Goal: Task Accomplishment & Management: Manage account settings

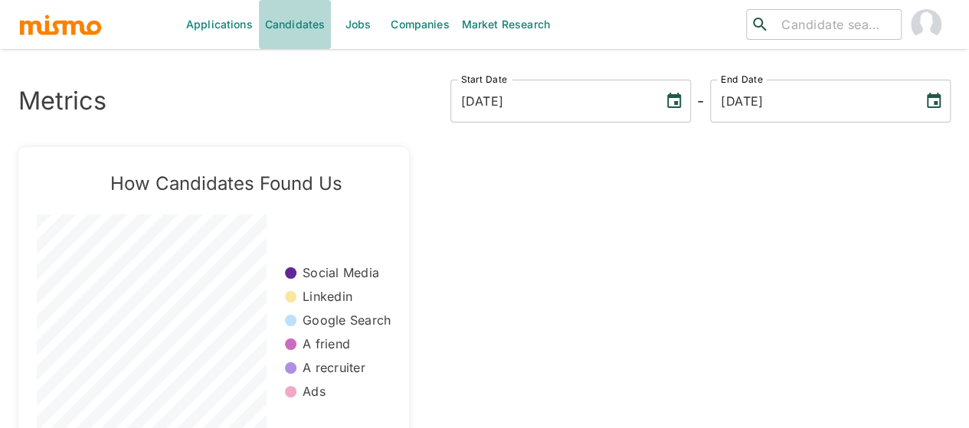
click at [301, 25] on link "Candidates" at bounding box center [295, 24] width 73 height 49
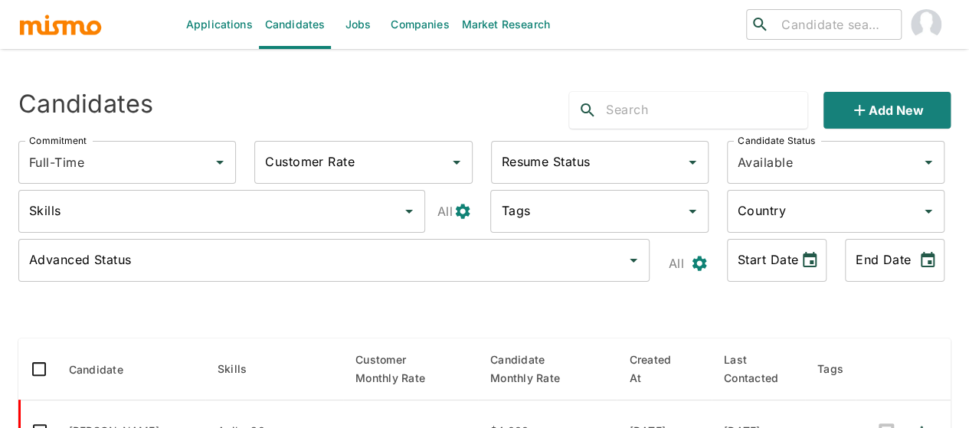
click at [372, 22] on link "Jobs" at bounding box center [358, 24] width 54 height 49
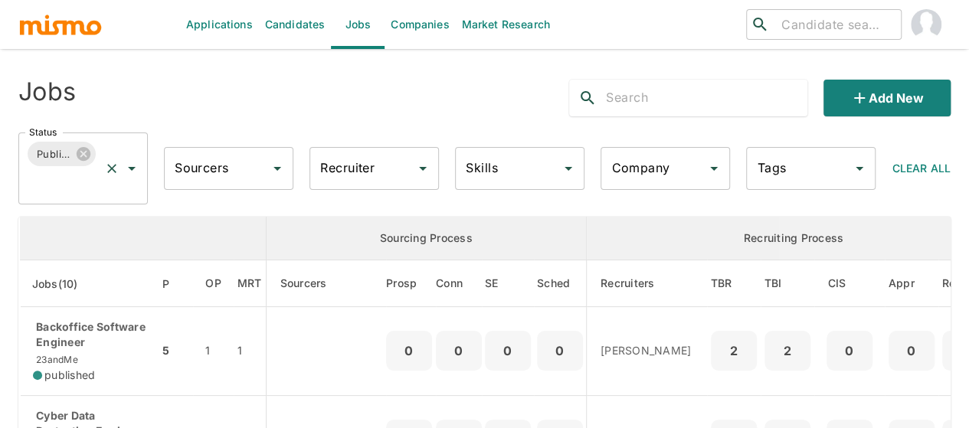
click at [129, 170] on icon "Open" at bounding box center [132, 168] width 18 height 18
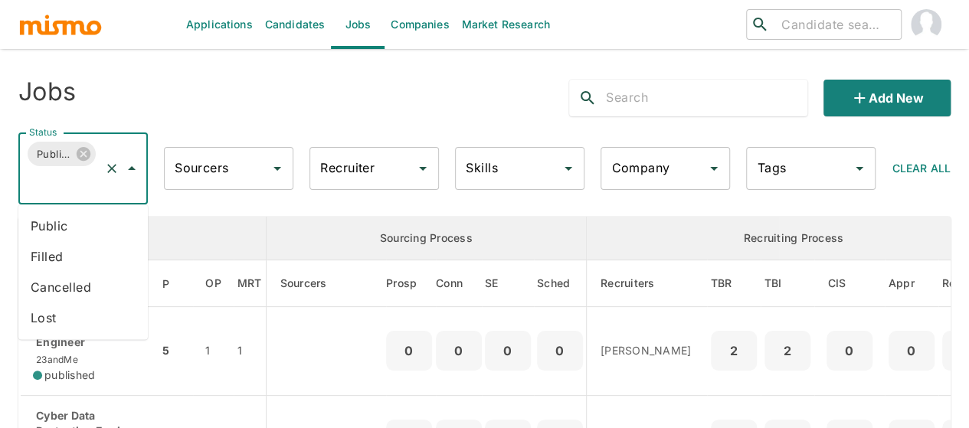
click at [55, 227] on li "Public" at bounding box center [82, 226] width 129 height 31
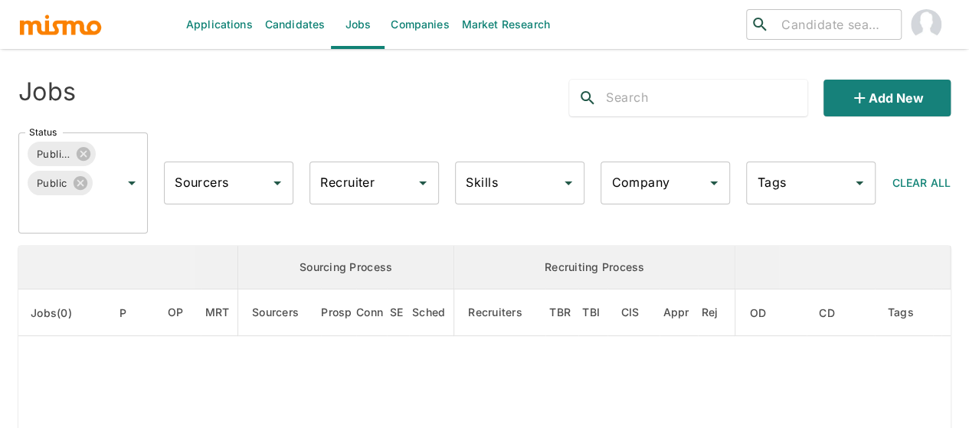
click at [372, 183] on input "Recruiter" at bounding box center [362, 182] width 93 height 29
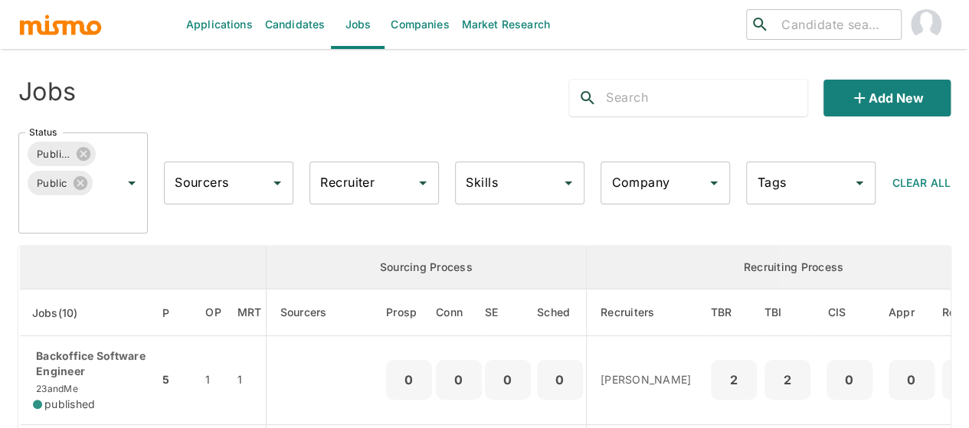
click at [372, 182] on input "Recruiter" at bounding box center [362, 182] width 93 height 29
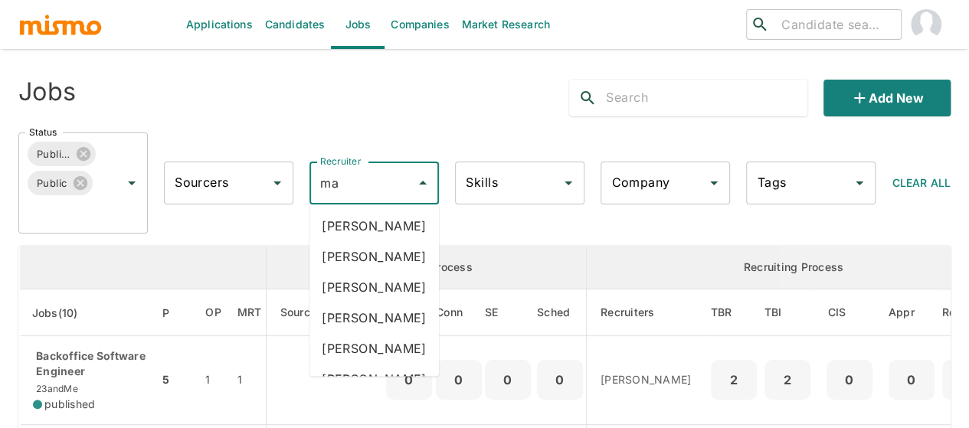
type input "mai"
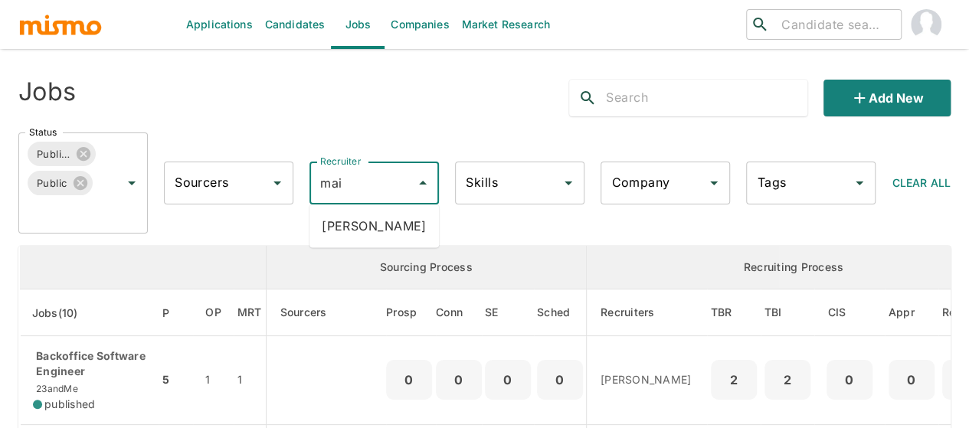
click at [371, 215] on li "[PERSON_NAME]" at bounding box center [373, 226] width 129 height 31
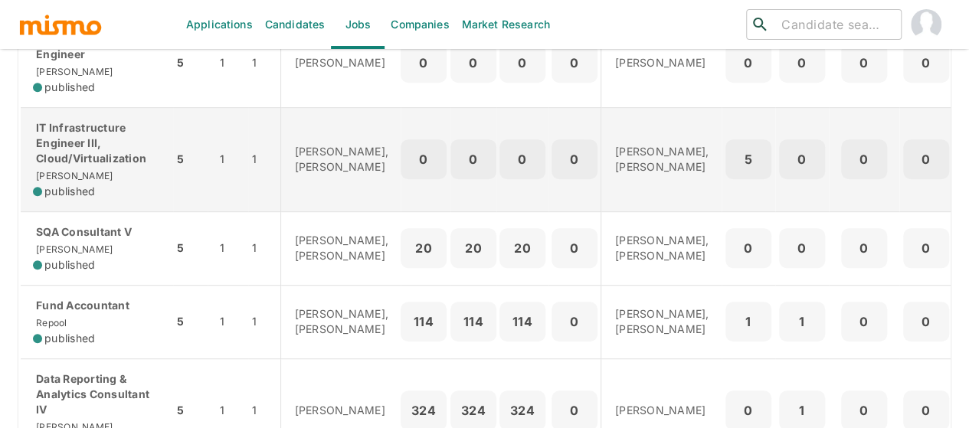
scroll to position [383, 0]
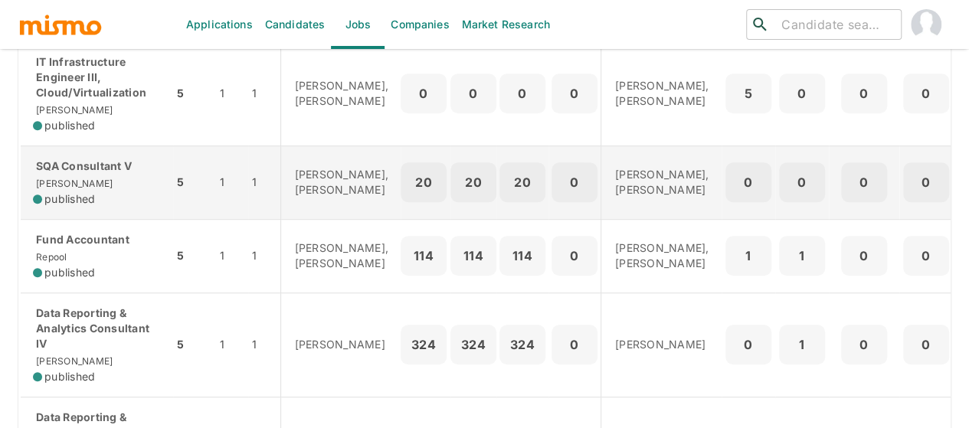
click at [116, 185] on div "SQA Consultant V [PERSON_NAME] published" at bounding box center [97, 183] width 128 height 48
click at [113, 198] on div "published" at bounding box center [97, 198] width 128 height 15
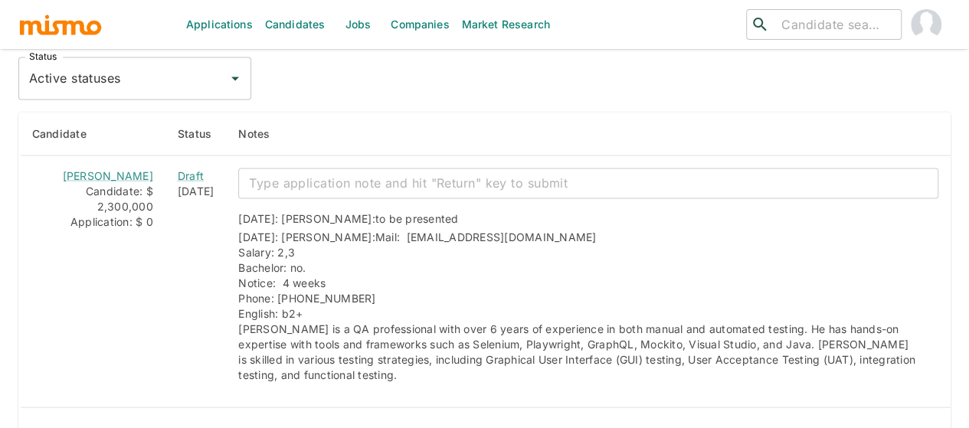
scroll to position [1455, 0]
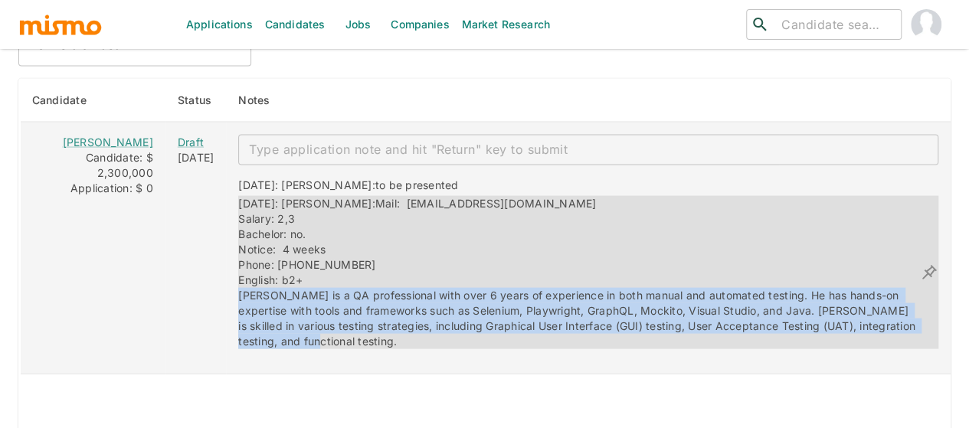
drag, startPoint x: 282, startPoint y: 330, endPoint x: 217, endPoint y: 288, distance: 77.5
click at [238, 288] on div "08/28/2025: Kaiser: Mail: el_gch24@hotmail.com Salary: 2,3 Bachelor: no. Notice…" at bounding box center [579, 272] width 682 height 153
copy span "Elvin is a QA professional with over 6 years of experience in both manual and a…"
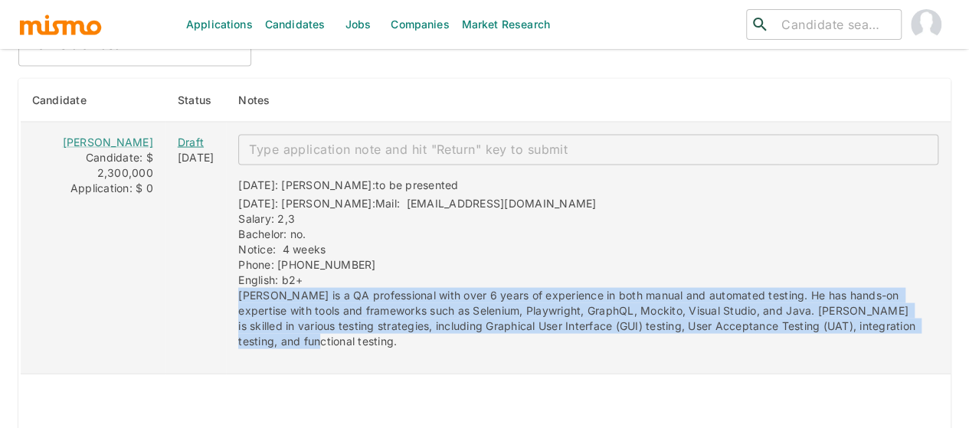
click at [178, 136] on div "Draft" at bounding box center [196, 142] width 37 height 15
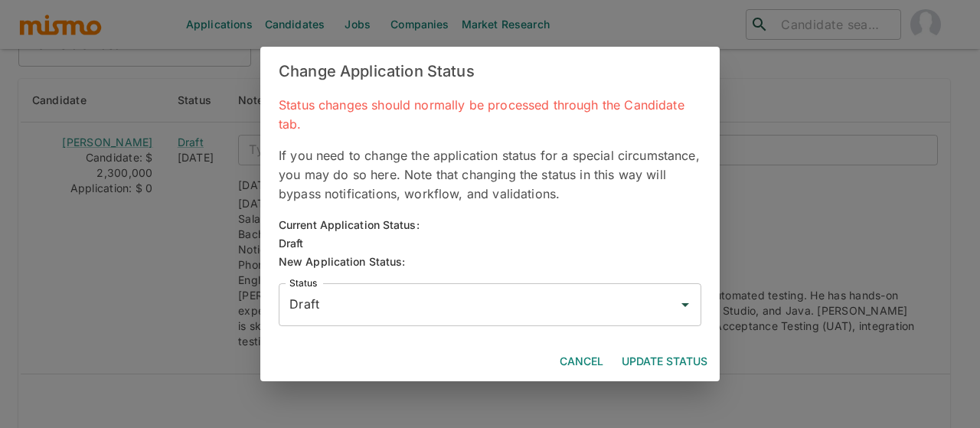
click at [340, 299] on input "Draft" at bounding box center [479, 304] width 386 height 29
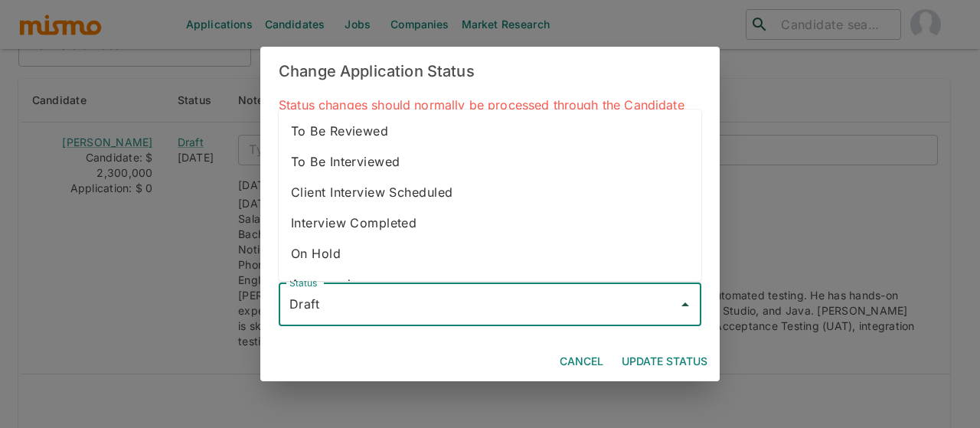
click at [370, 137] on li "To Be Reviewed" at bounding box center [490, 131] width 423 height 31
type input "To Be Reviewed"
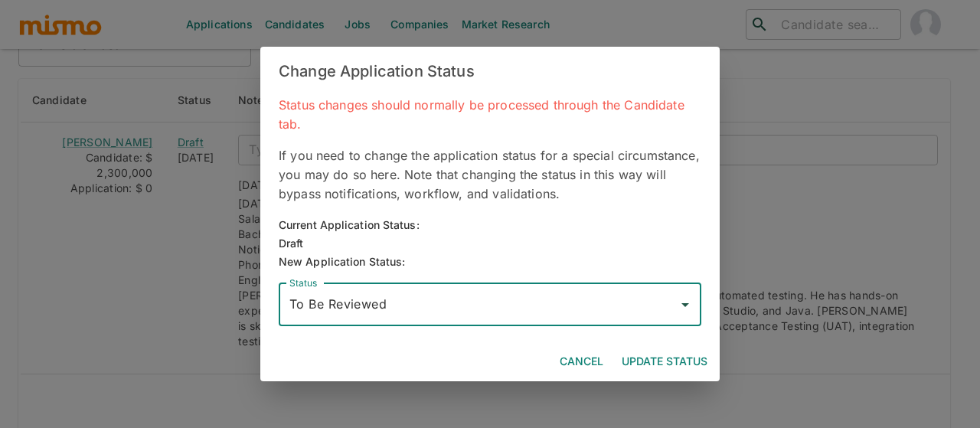
click at [669, 361] on button "Update Status" at bounding box center [665, 362] width 98 height 28
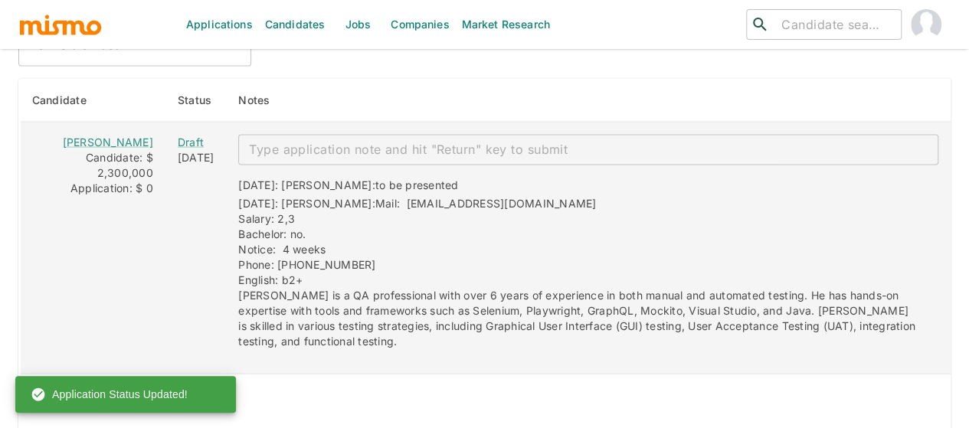
click at [353, 143] on textarea "enhanced table" at bounding box center [588, 150] width 678 height 18
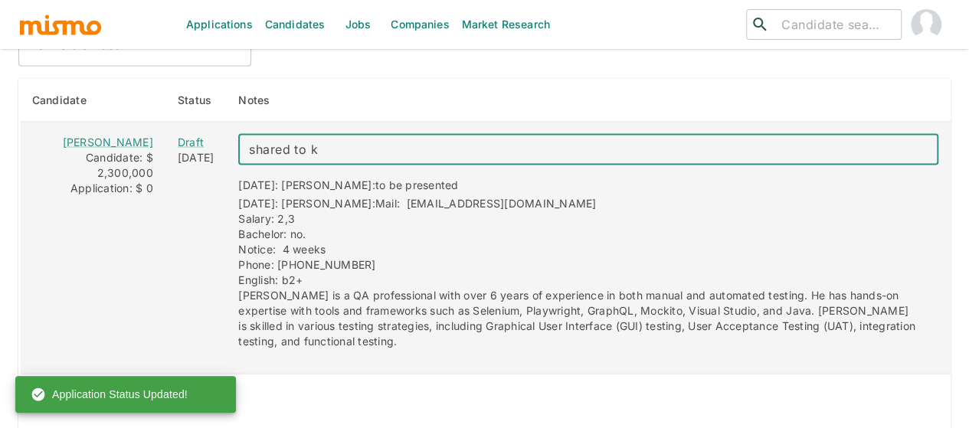
type textarea "shared to kp"
